Goal: Task Accomplishment & Management: Manage account settings

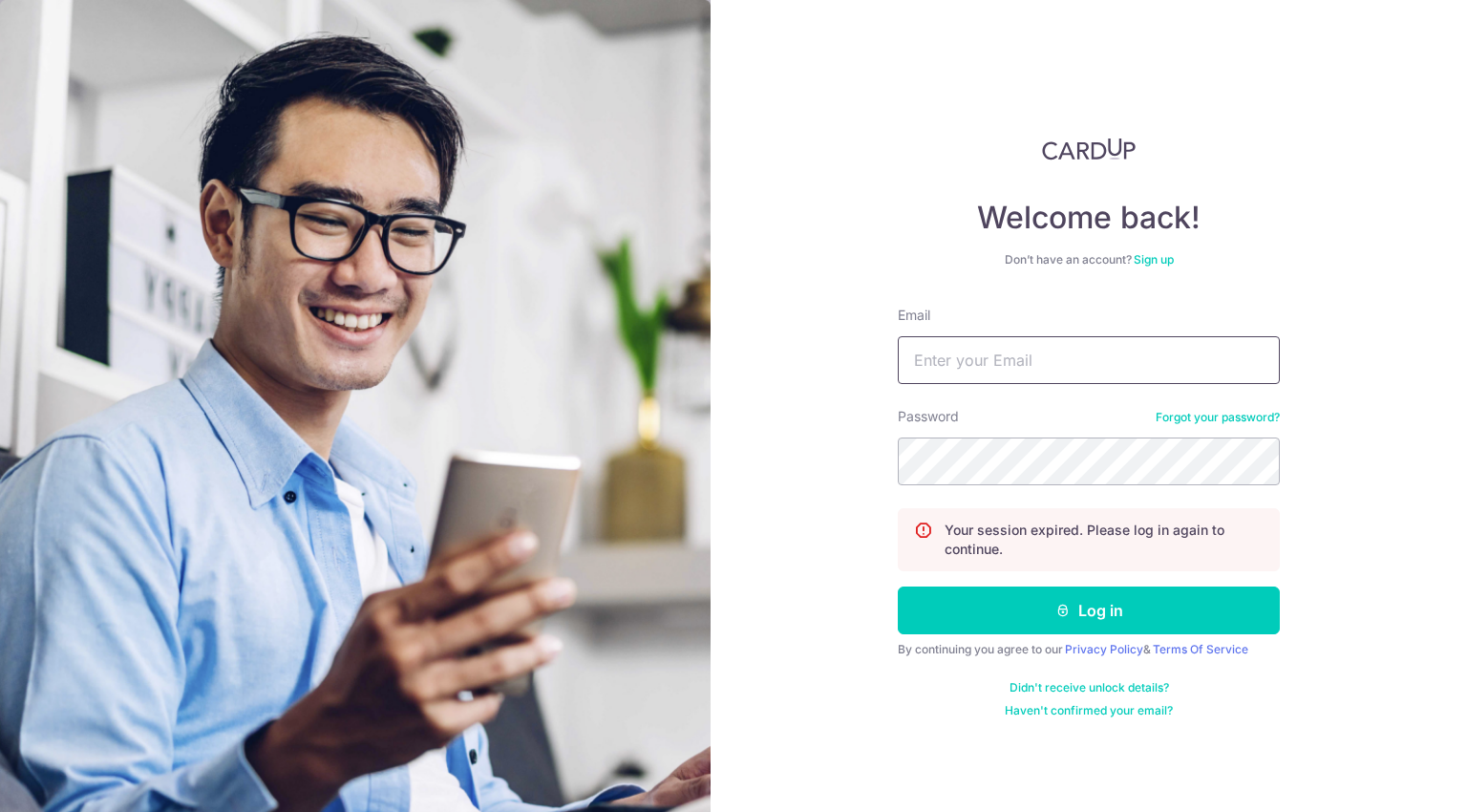
click at [956, 348] on input "Email" at bounding box center [1089, 360] width 382 height 48
type input "[EMAIL_ADDRESS][DOMAIN_NAME]"
click at [898, 586] on button "Log in" at bounding box center [1089, 610] width 382 height 48
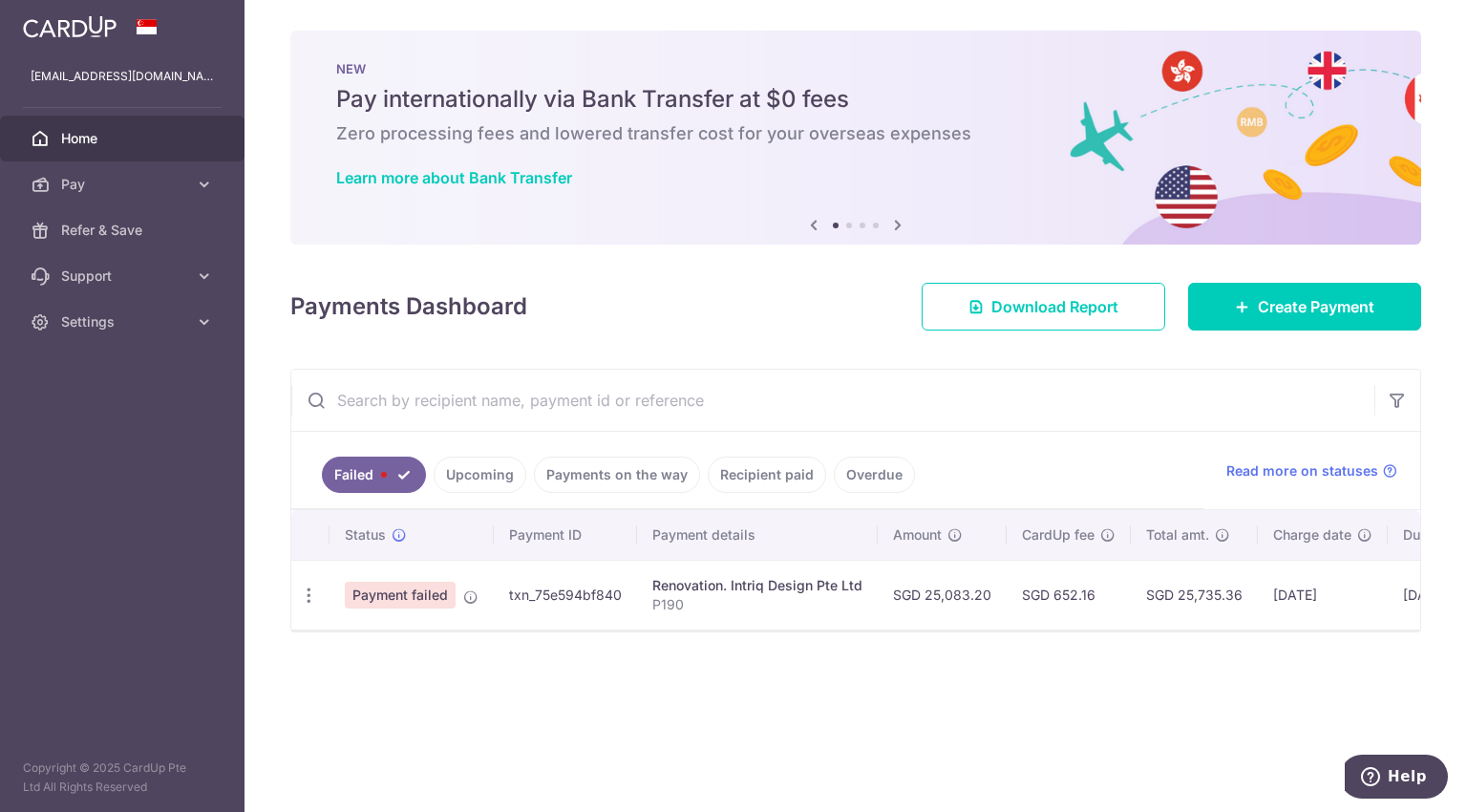
click at [505, 483] on link "Upcoming" at bounding box center [480, 474] width 92 height 36
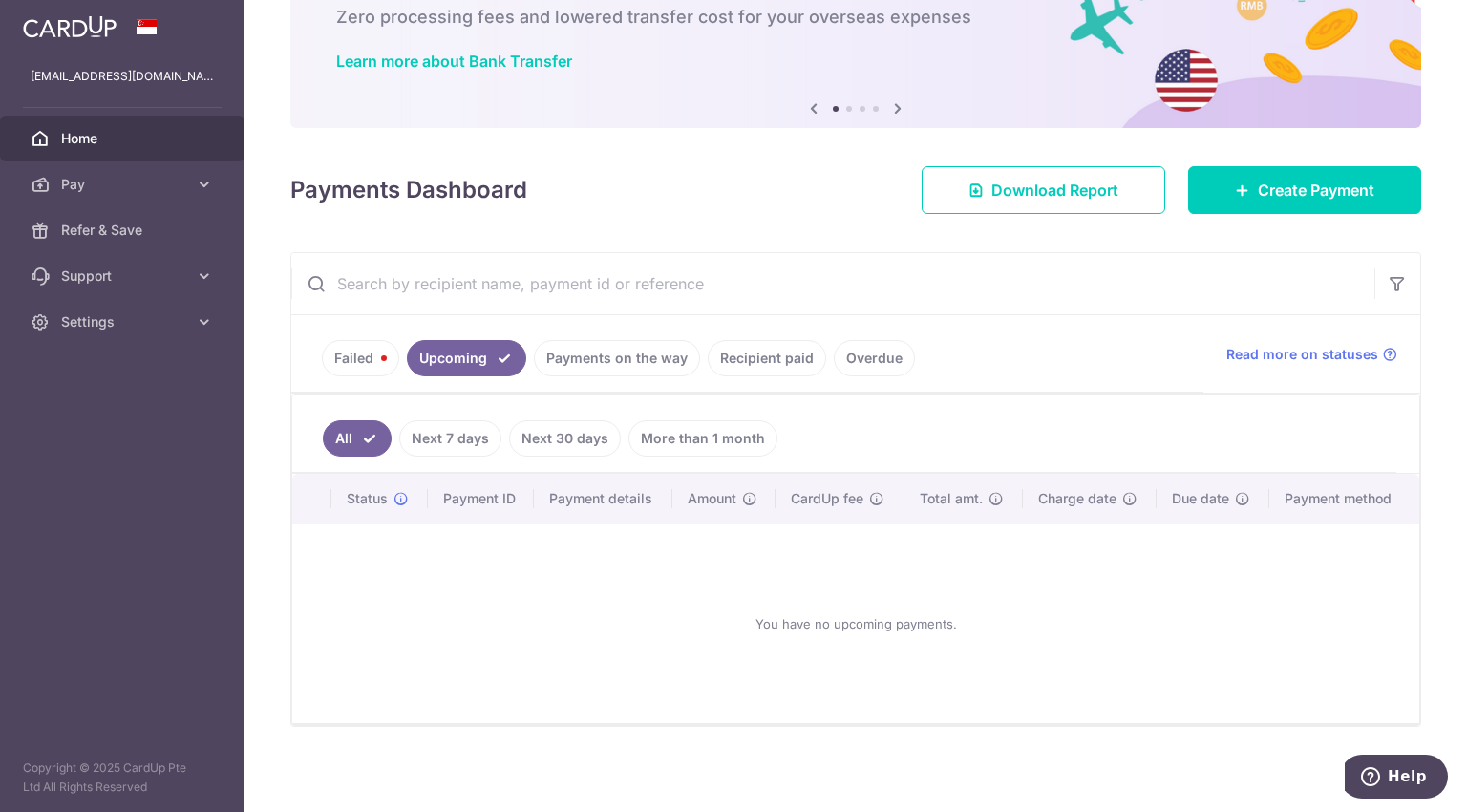
scroll to position [119, 0]
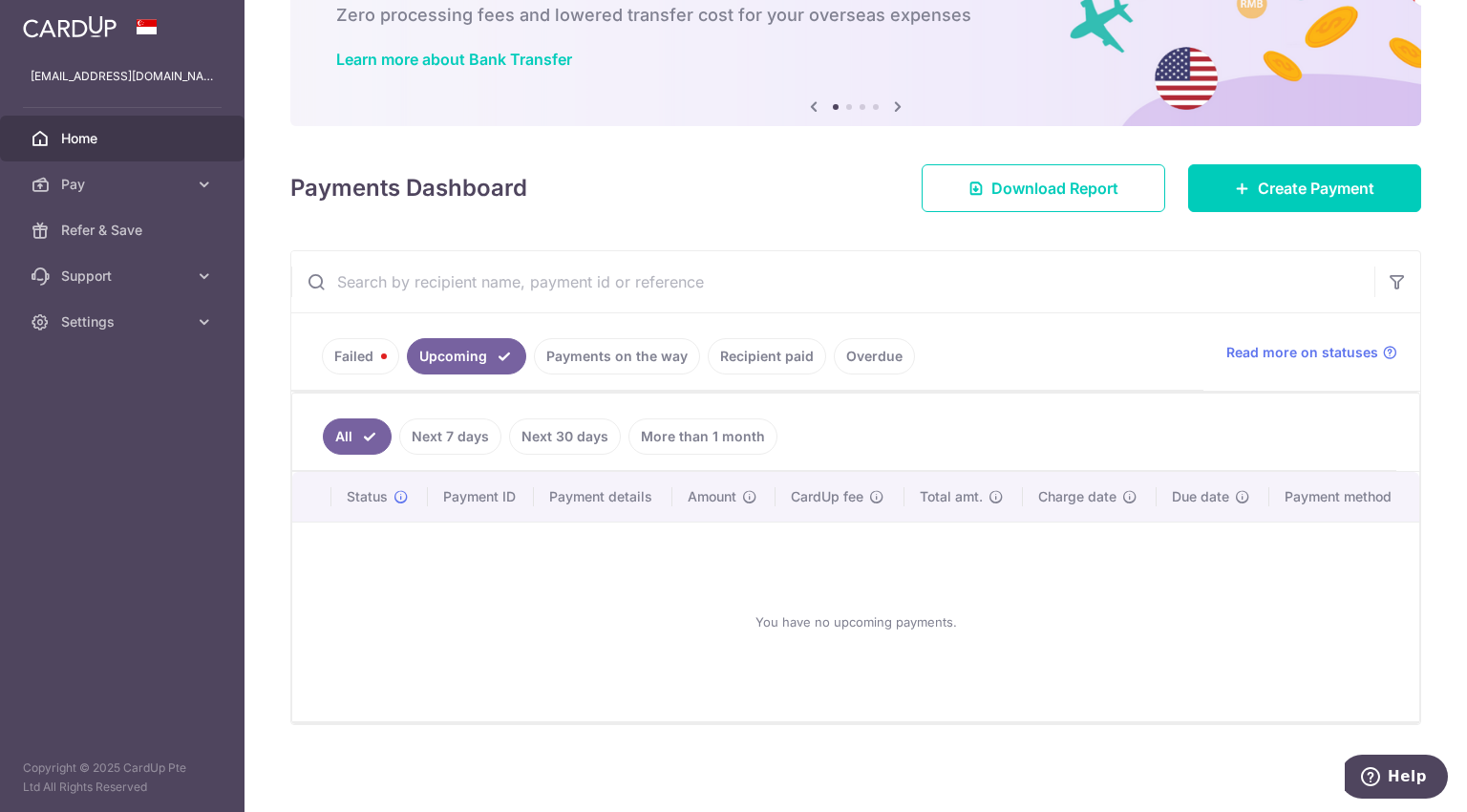
click at [589, 360] on link "Payments on the way" at bounding box center [617, 356] width 166 height 36
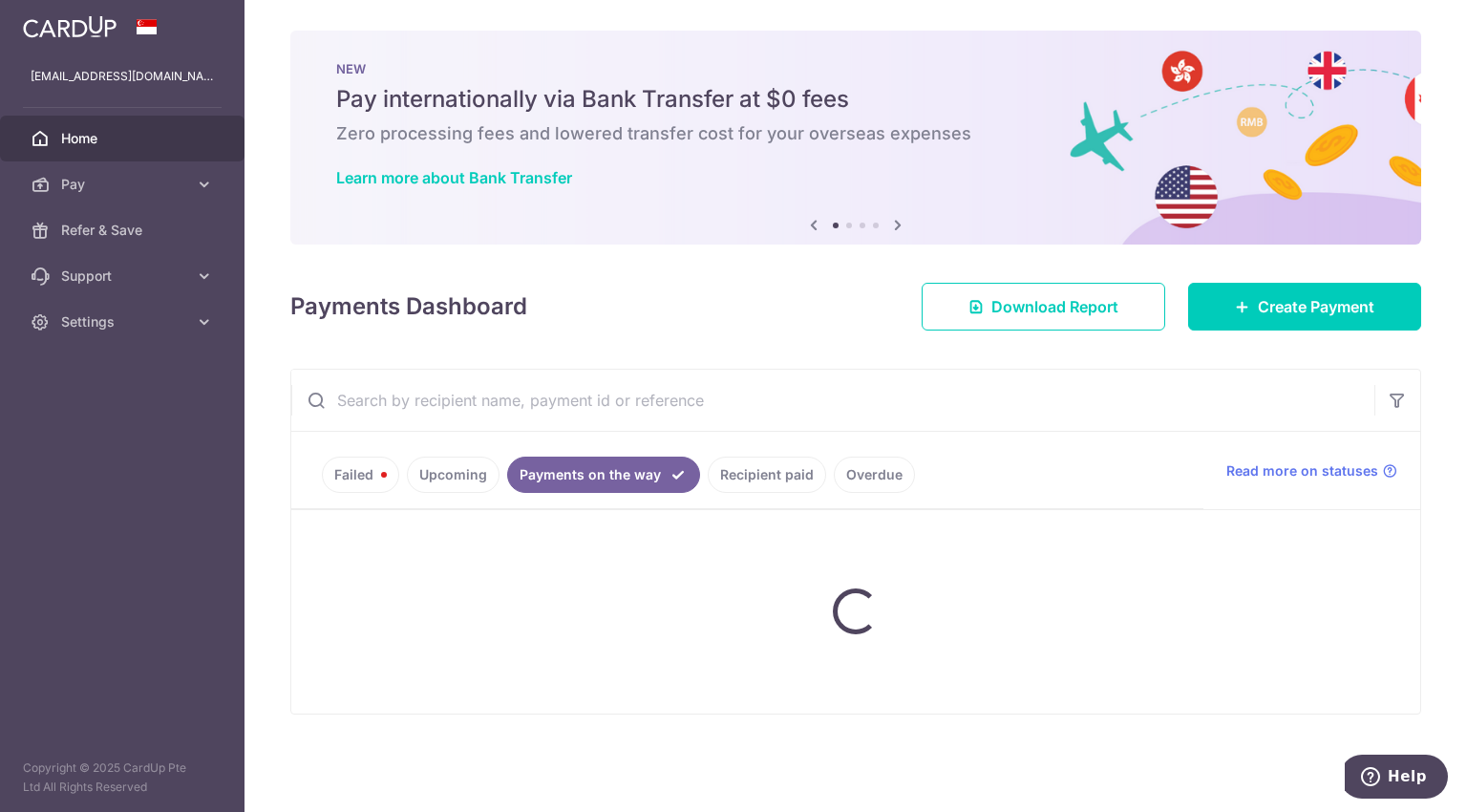
scroll to position [0, 0]
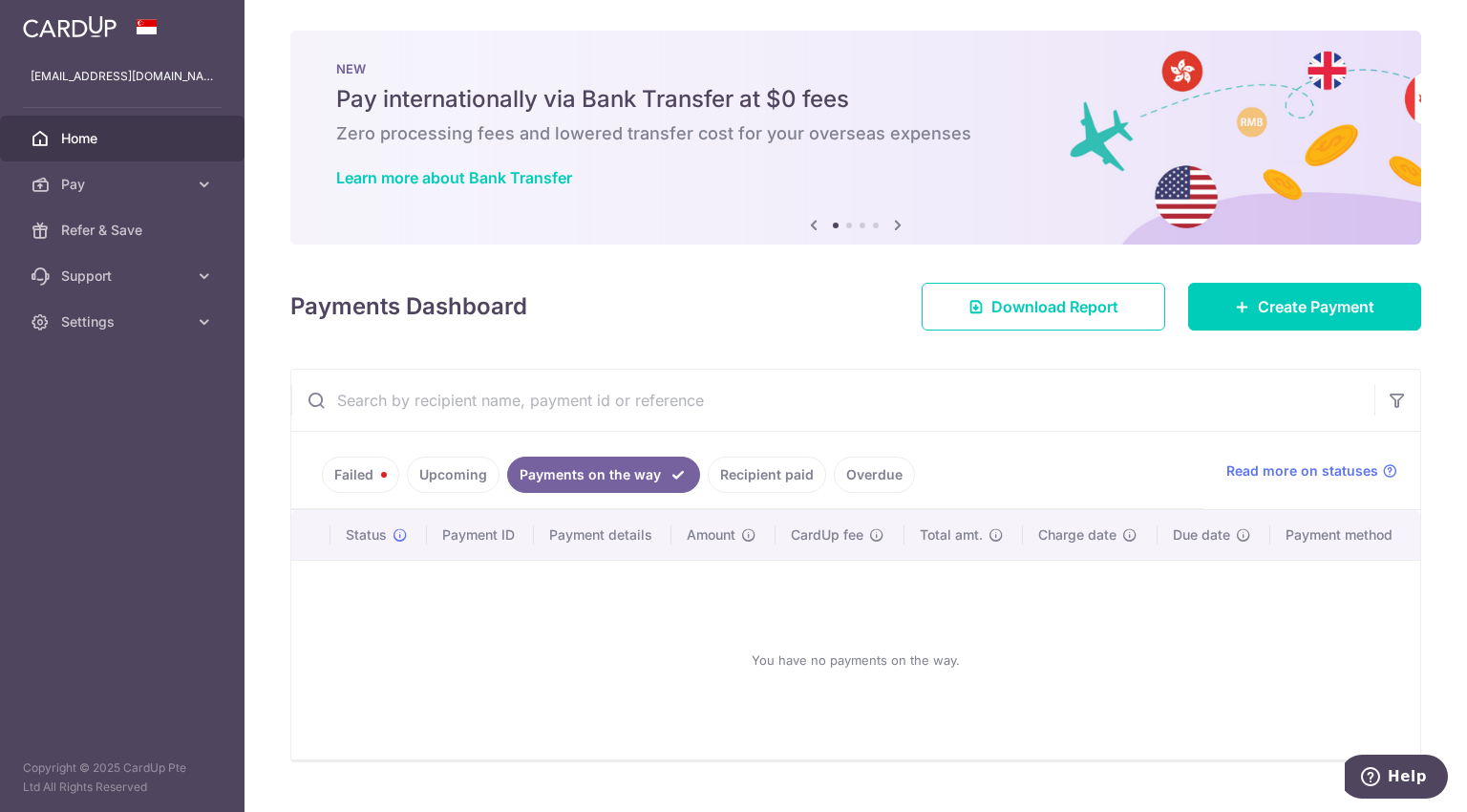
click at [722, 459] on link "Recipient paid" at bounding box center [768, 474] width 119 height 36
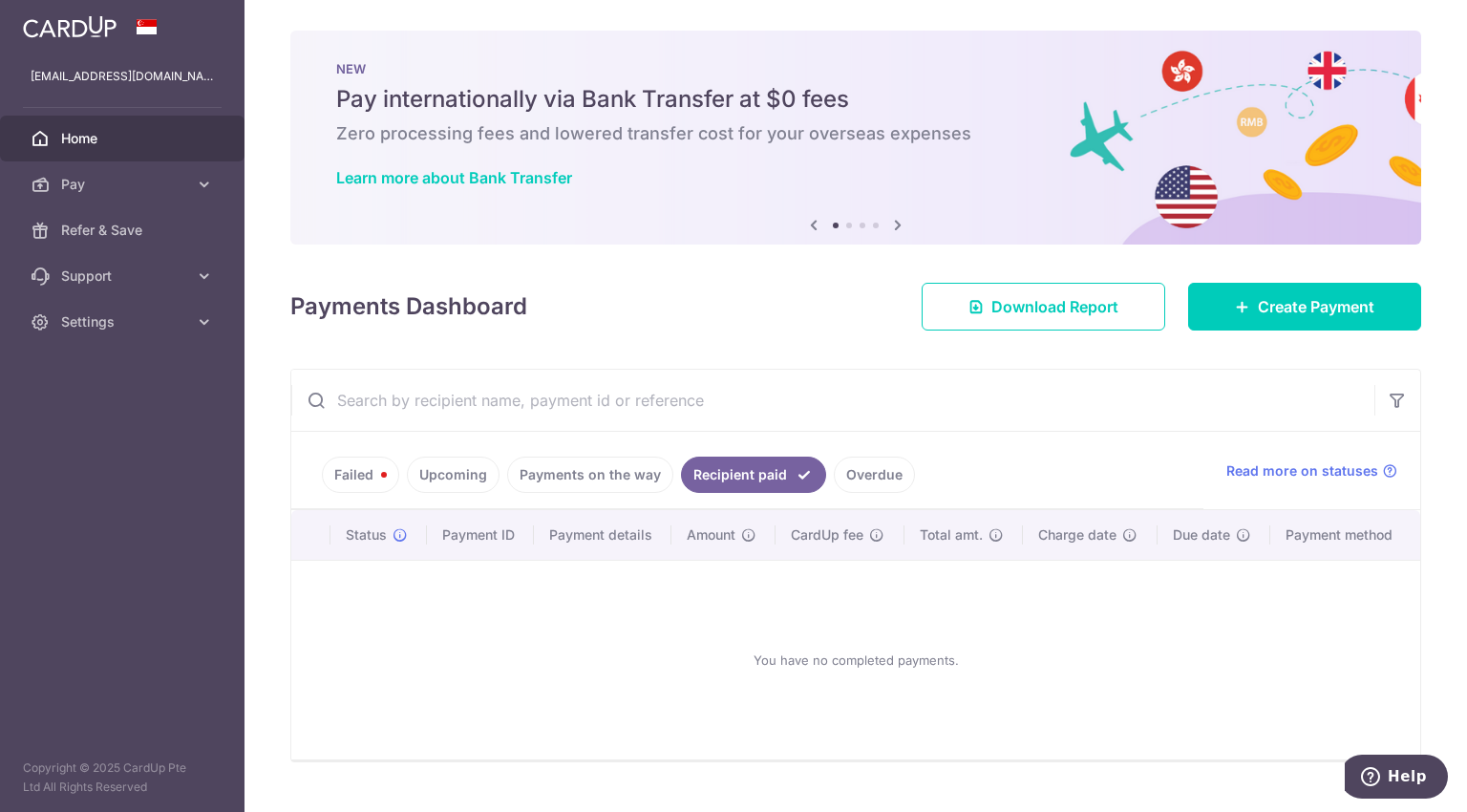
click at [834, 482] on link "Overdue" at bounding box center [874, 474] width 81 height 36
click at [440, 471] on link "Upcoming" at bounding box center [452, 474] width 92 height 36
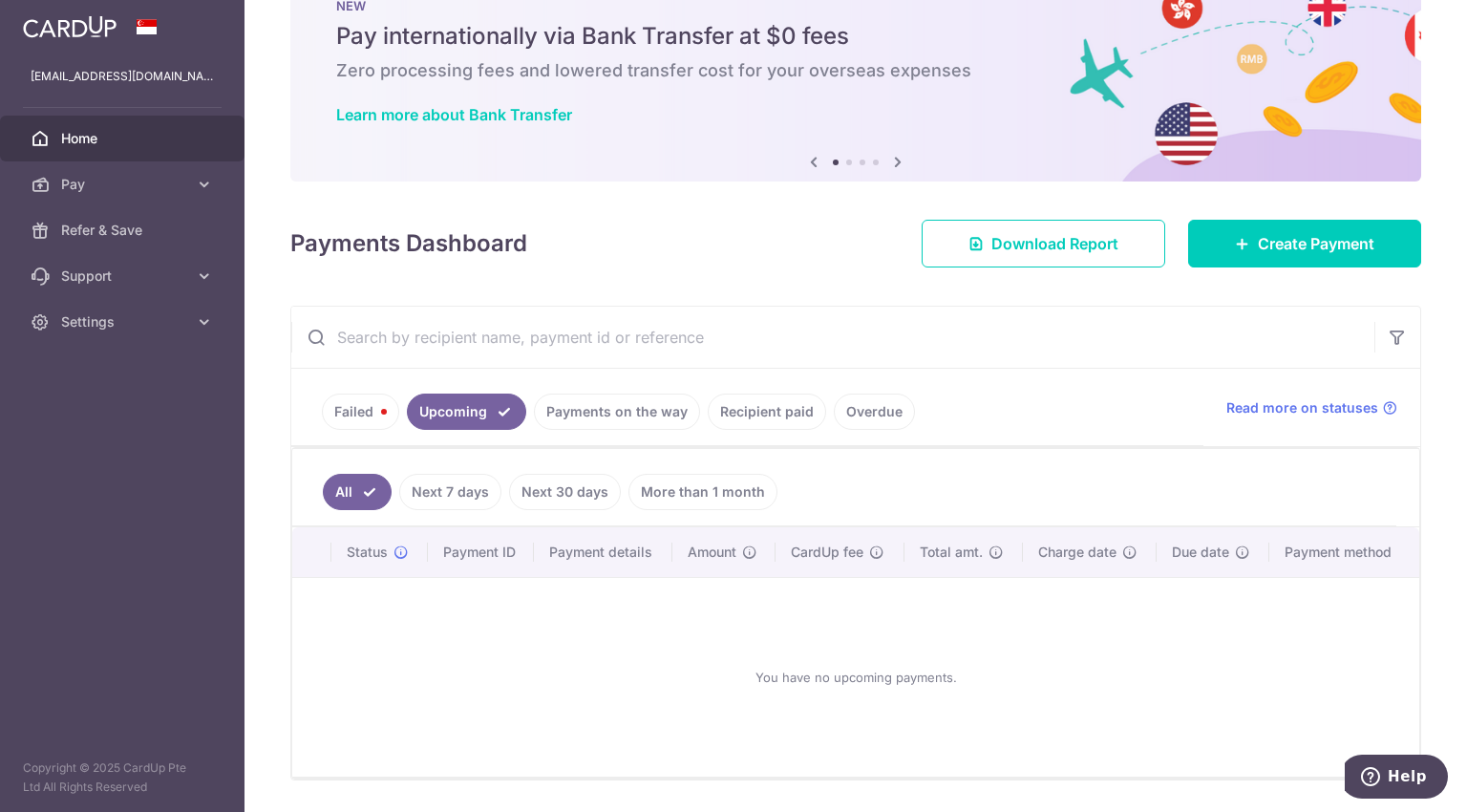
scroll to position [119, 0]
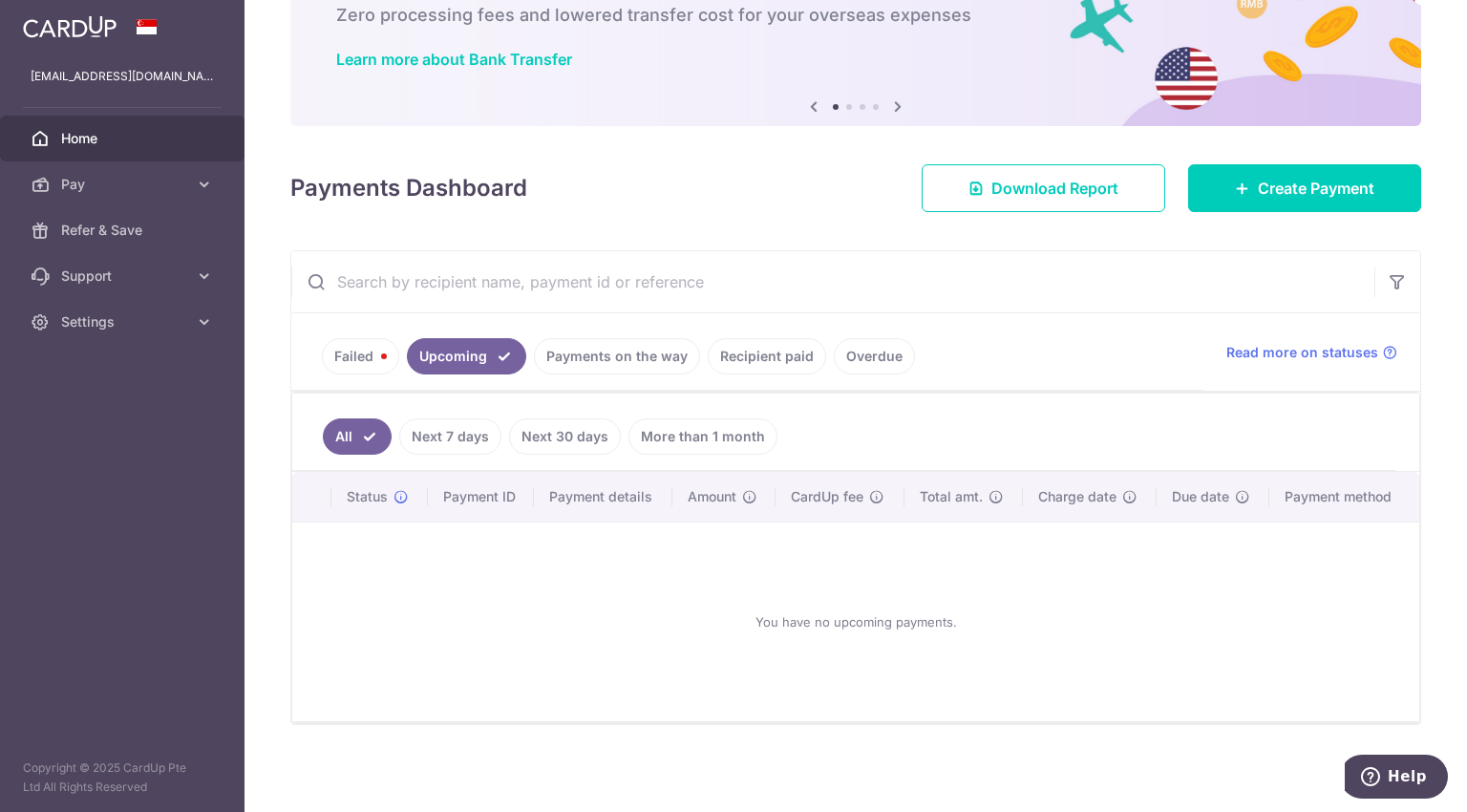
click at [368, 368] on link "Failed" at bounding box center [361, 356] width 78 height 36
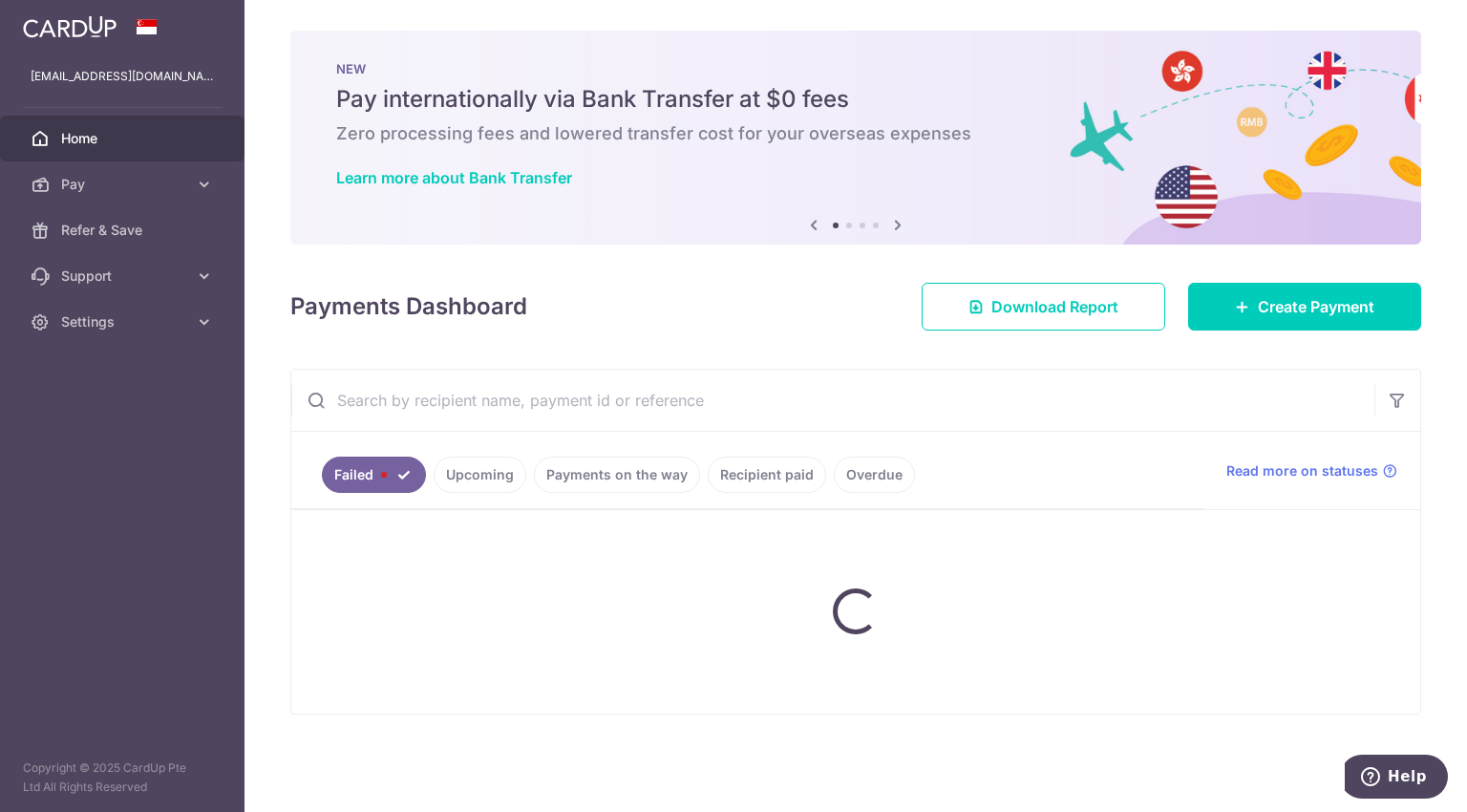
scroll to position [0, 0]
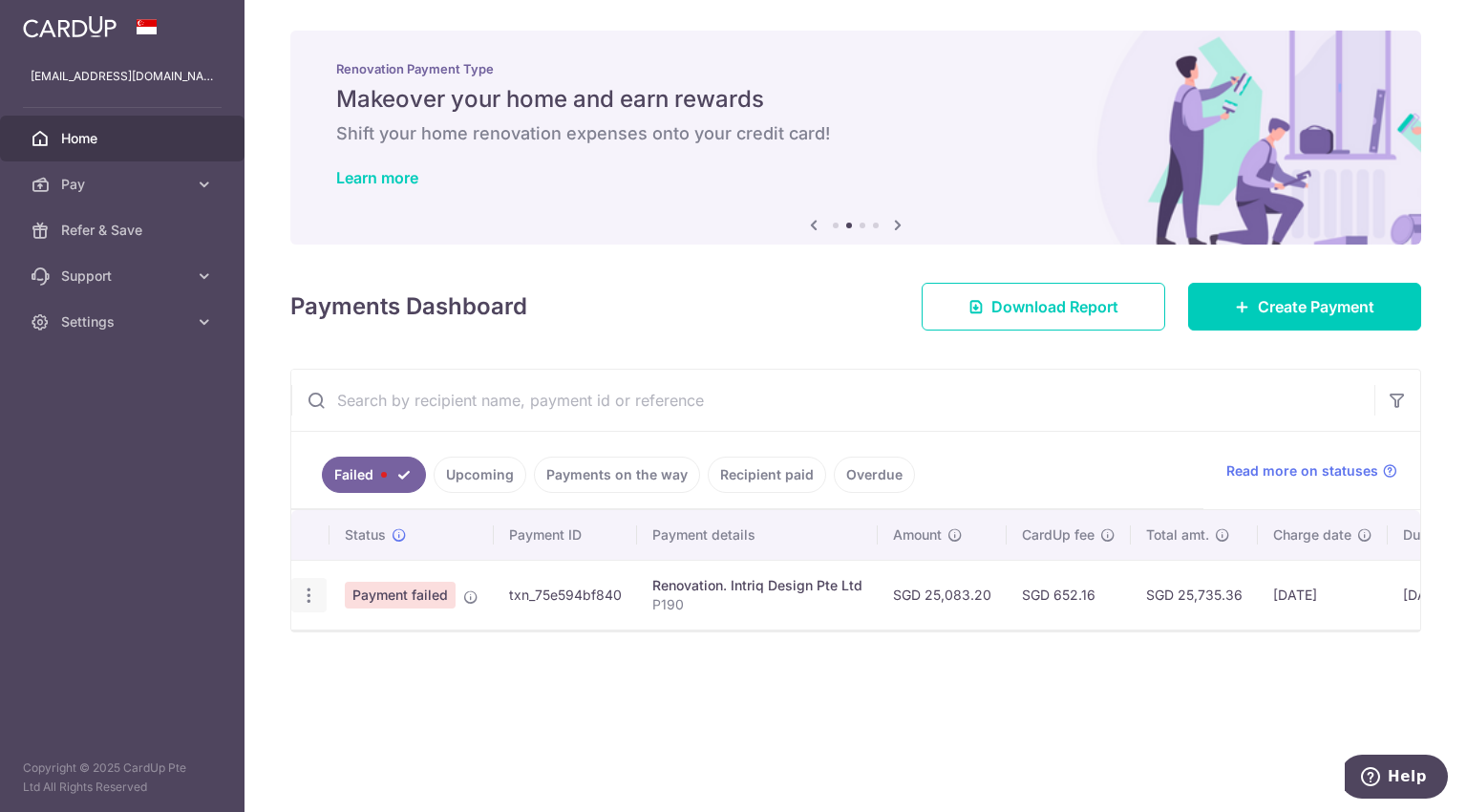
click at [309, 598] on icon "button" at bounding box center [308, 595] width 20 height 20
click at [368, 648] on span "Update payment" at bounding box center [411, 648] width 130 height 23
radio input "true"
type input "25,083.20"
type input "P190"
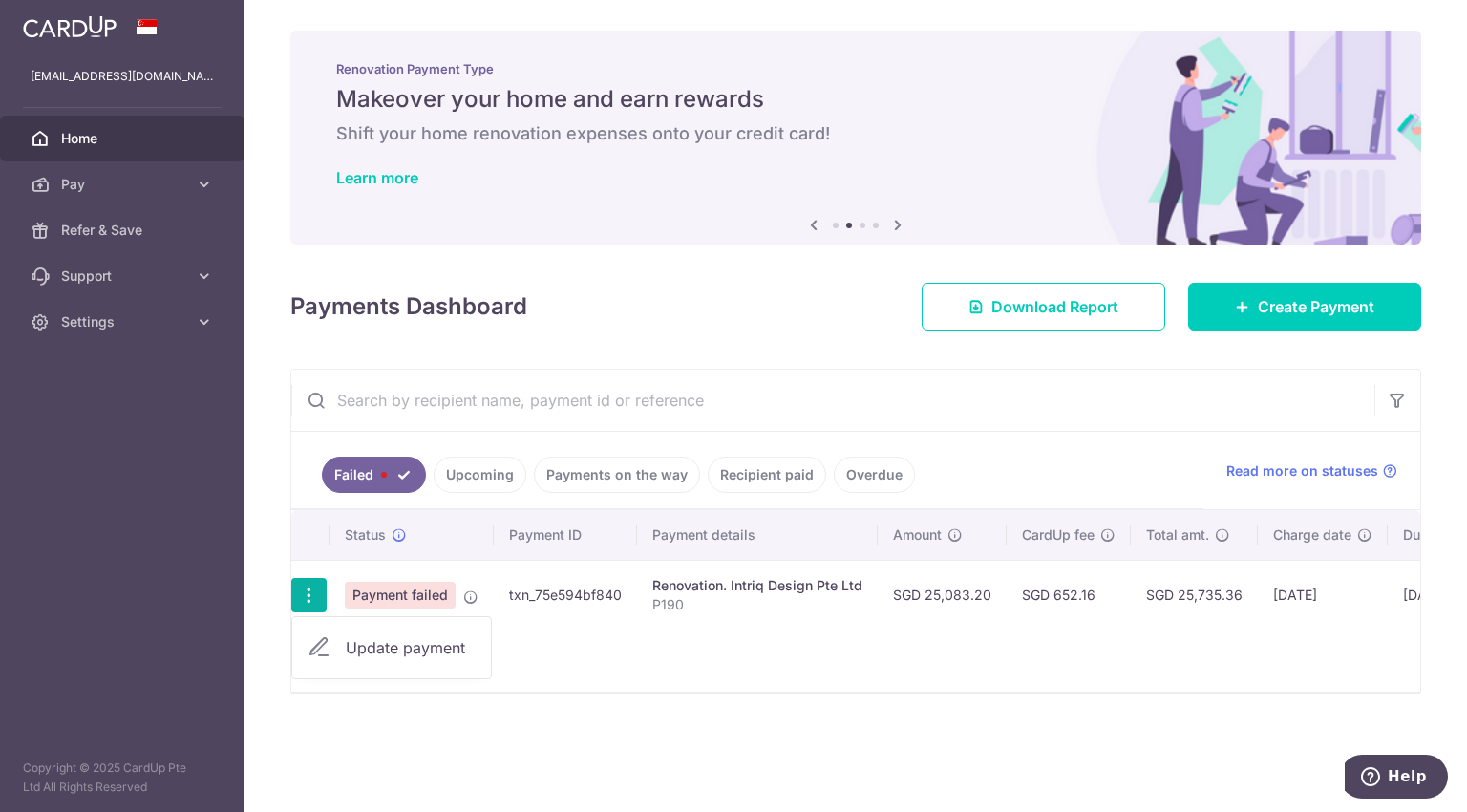
type input "30% less deposit"
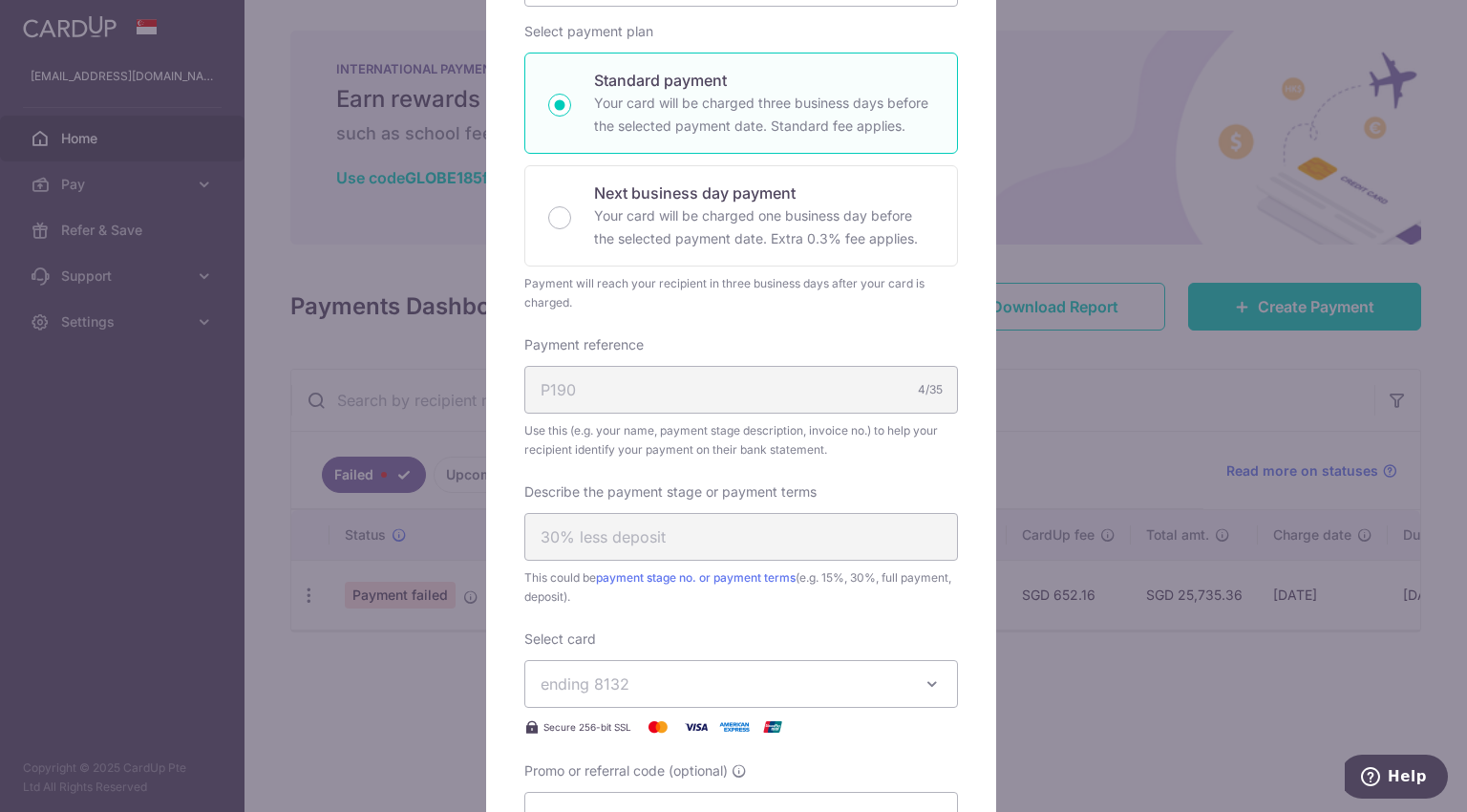
scroll to position [668, 0]
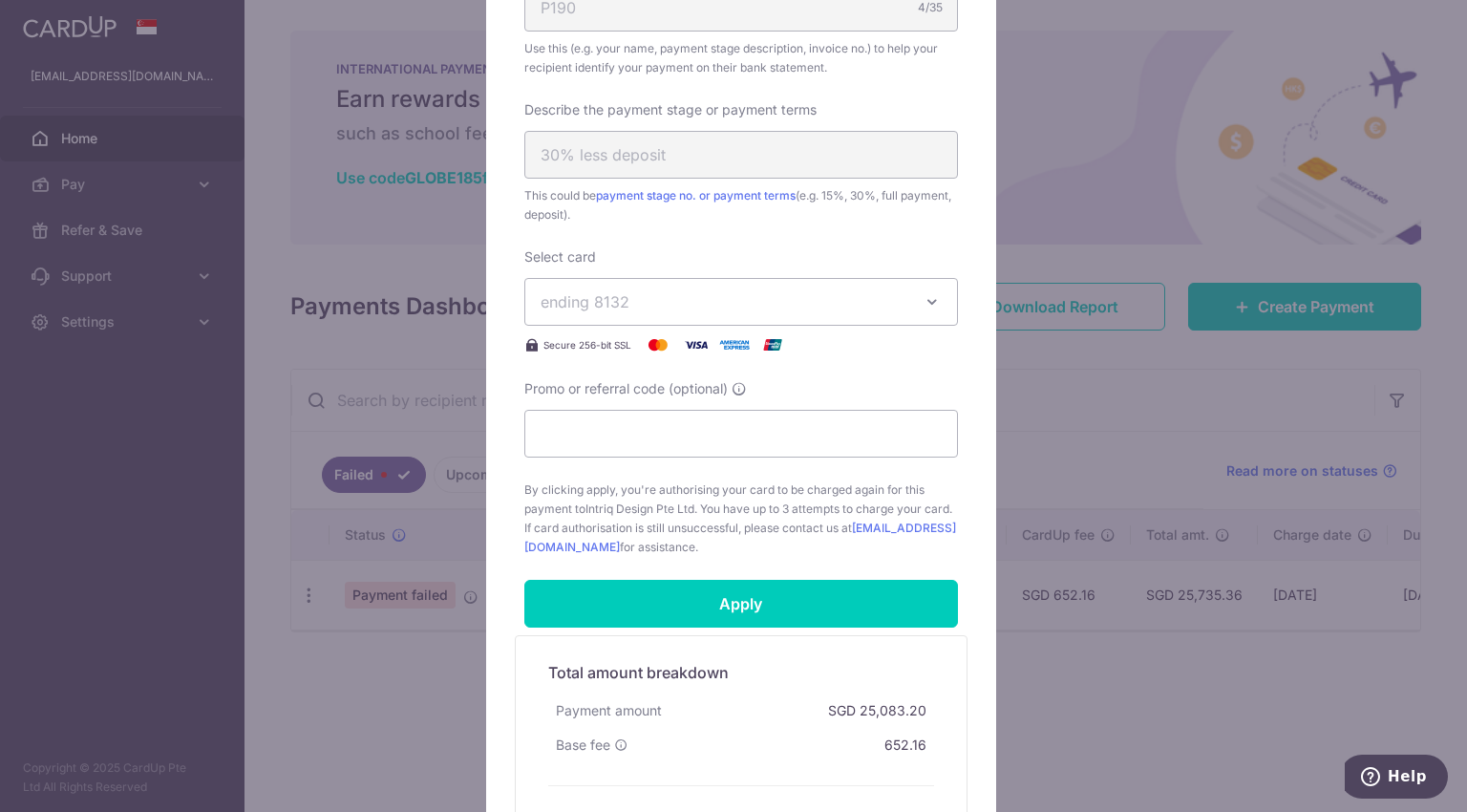
click at [1146, 708] on div "Edit payment By clicking apply, you will make changes to all payments to Intriq…" at bounding box center [734, 406] width 1467 height 812
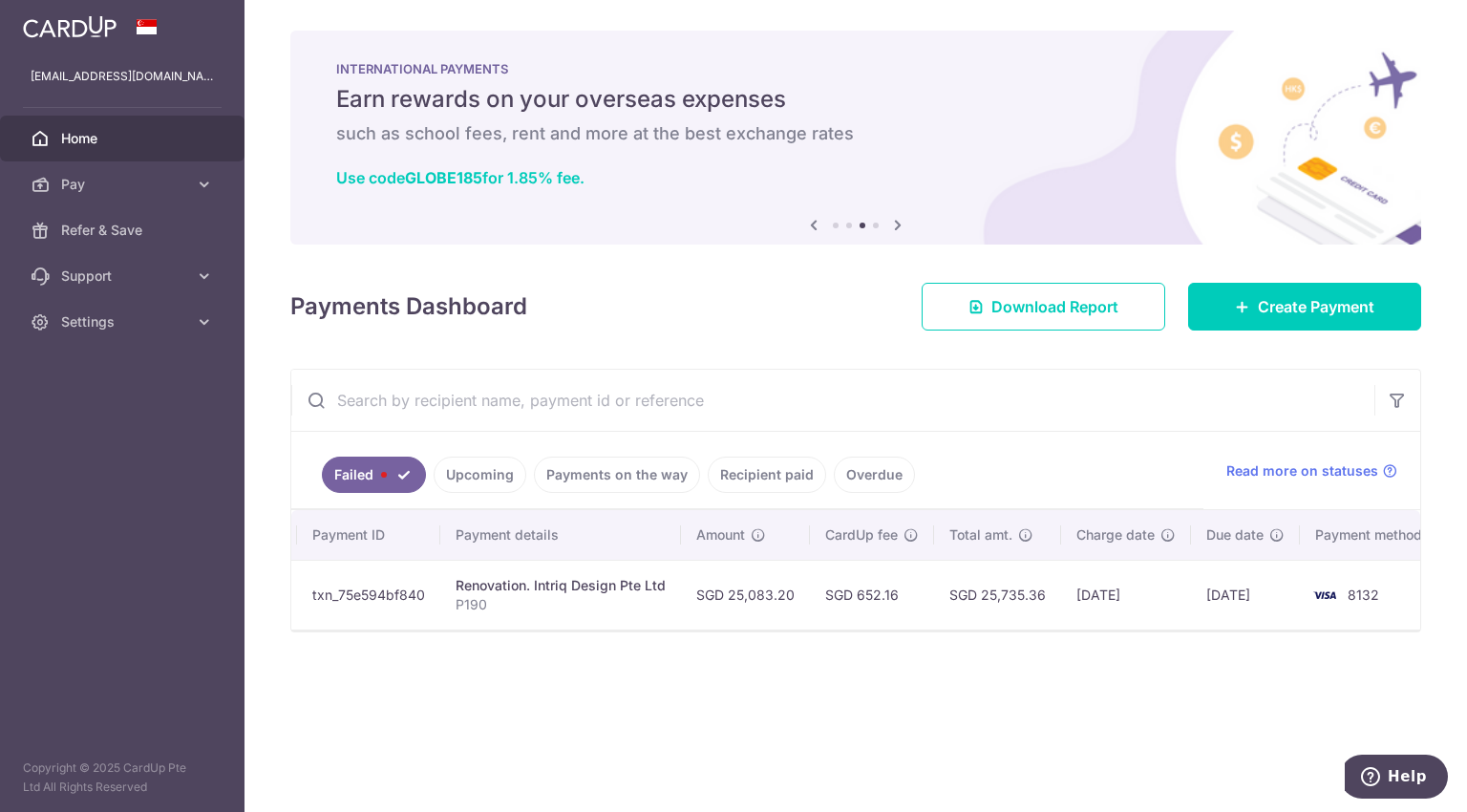
scroll to position [0, 206]
